Goal: Information Seeking & Learning: Learn about a topic

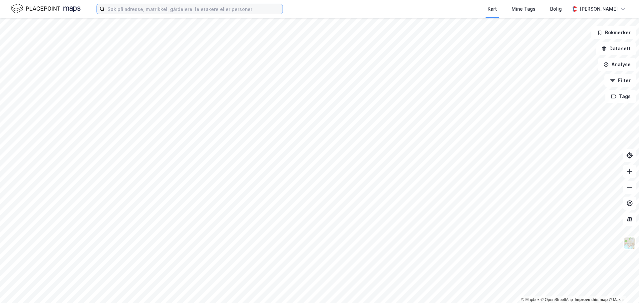
click at [203, 10] on input at bounding box center [194, 9] width 178 height 10
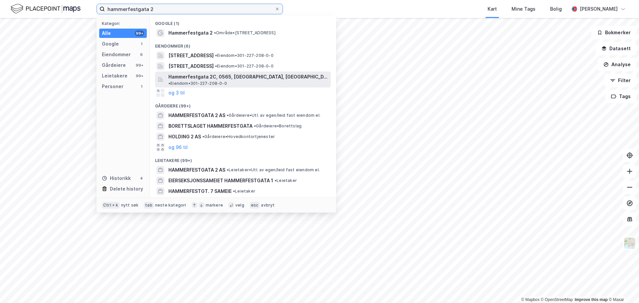
type input "hammerfestgata 2"
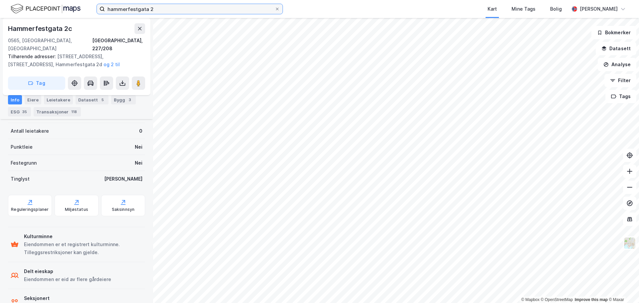
scroll to position [200, 0]
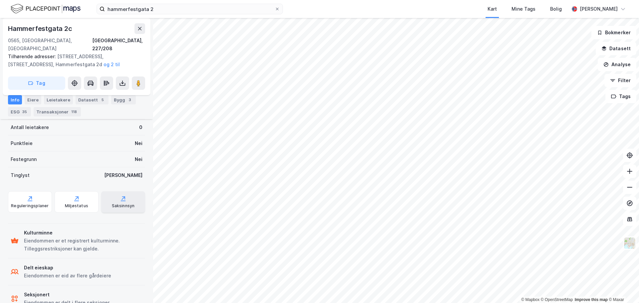
click at [112, 203] on div "Saksinnsyn" at bounding box center [123, 205] width 23 height 5
